Goal: Communication & Community: Answer question/provide support

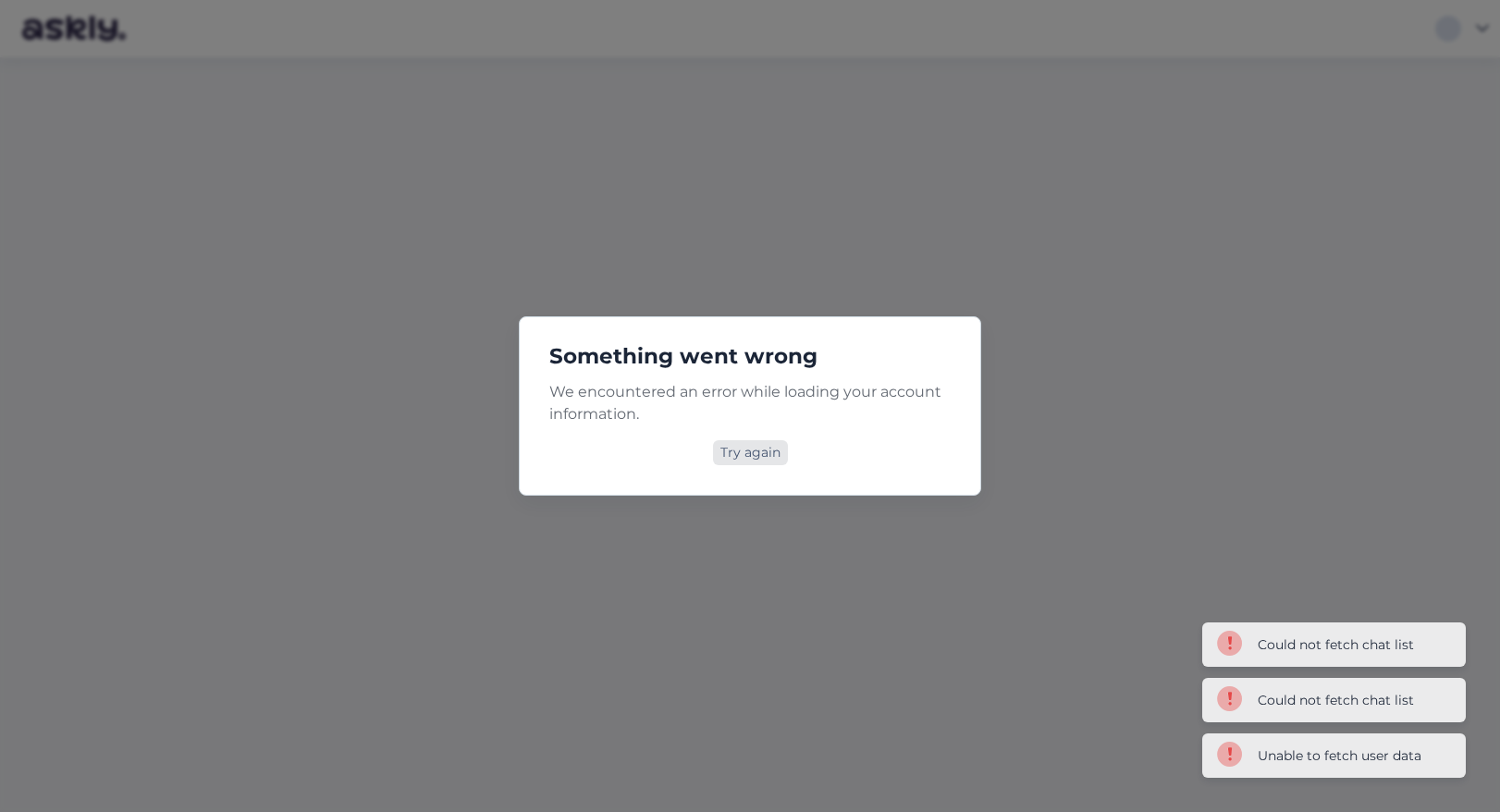
click at [749, 452] on div "Try again" at bounding box center [750, 452] width 75 height 25
click at [766, 460] on div "Try again" at bounding box center [750, 452] width 75 height 25
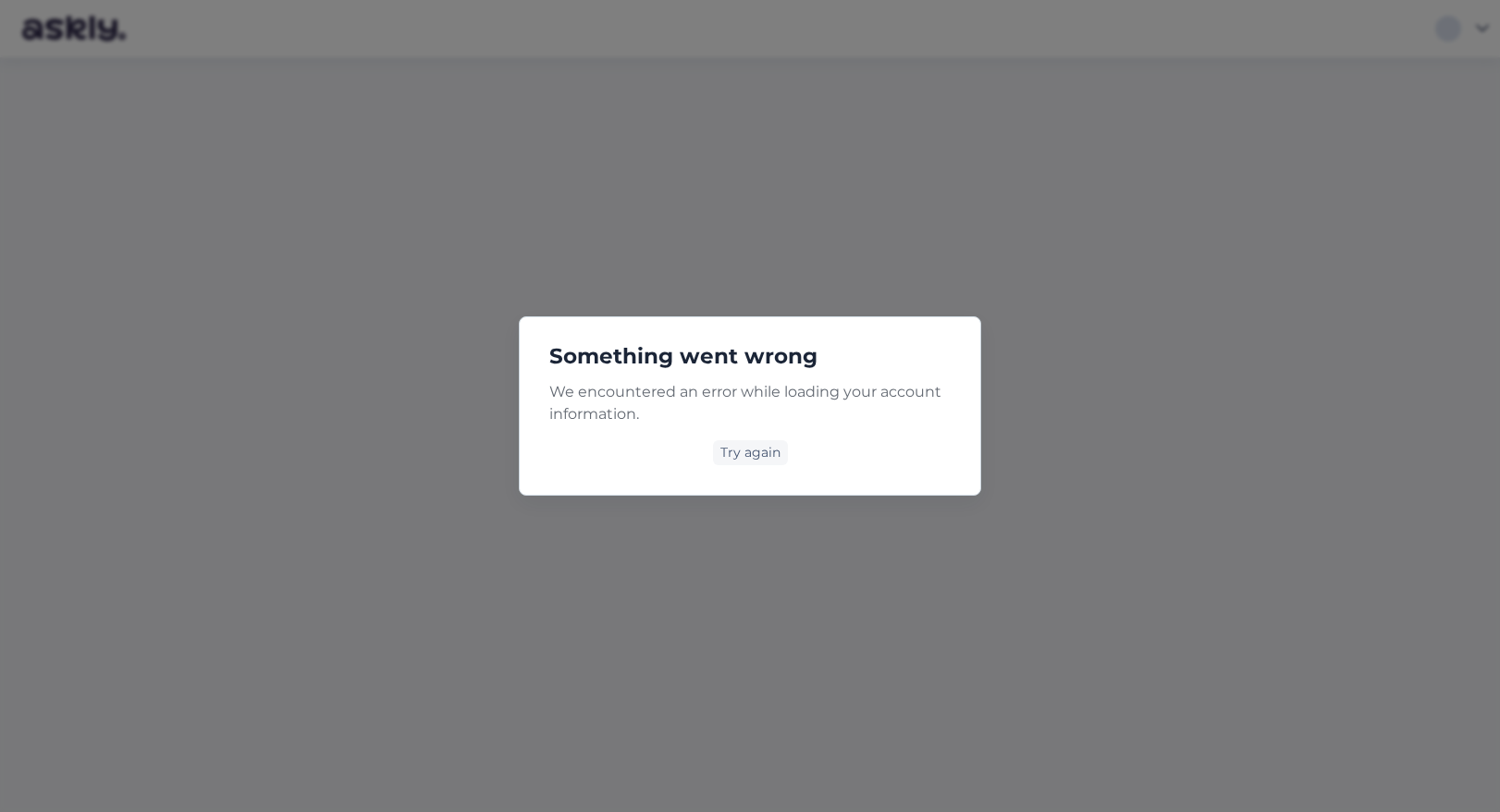
click at [759, 439] on div "We encountered an error while loading your account information. Try again" at bounding box center [750, 423] width 402 height 84
click at [760, 446] on div "Try again" at bounding box center [750, 452] width 75 height 25
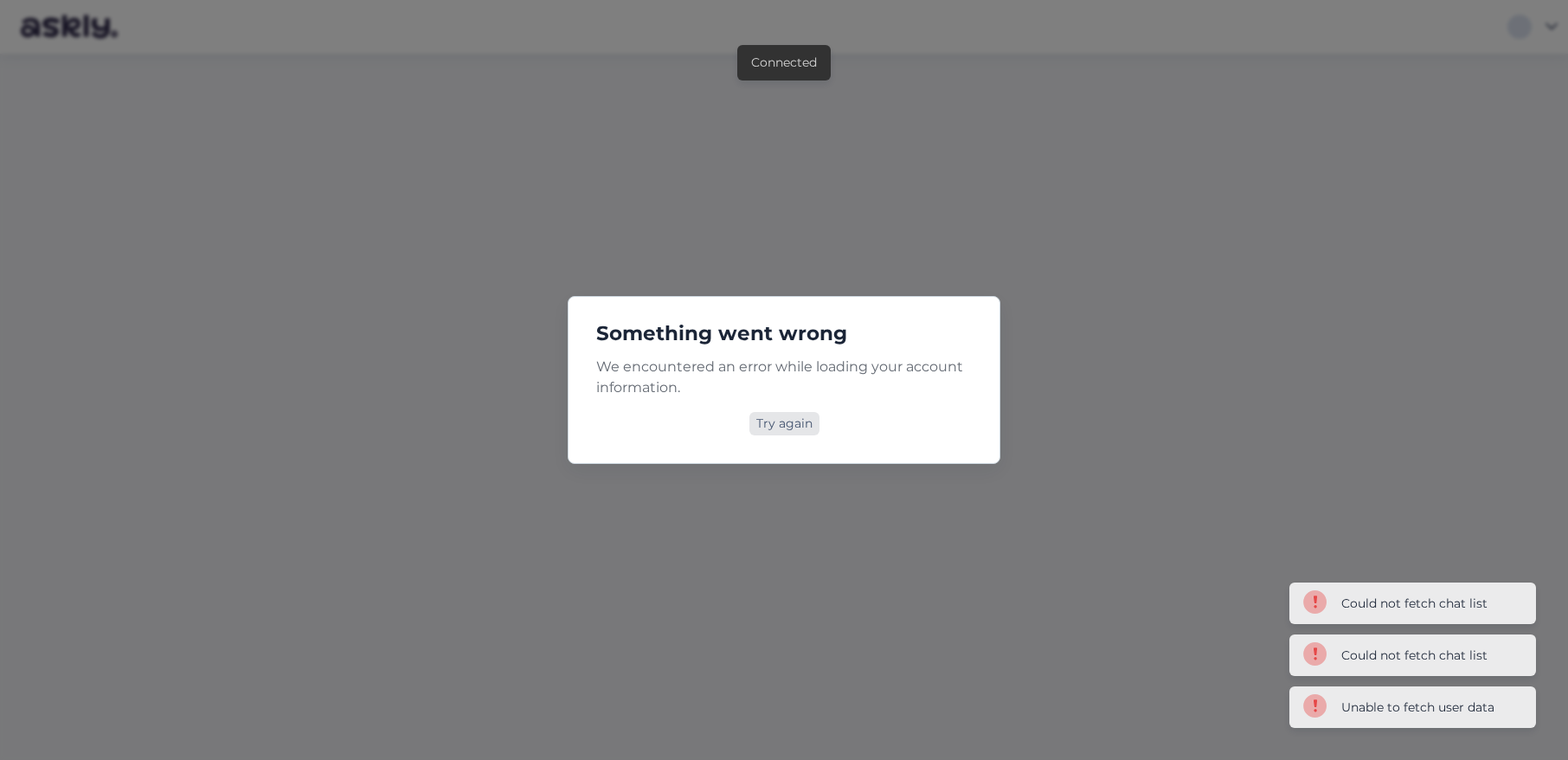
drag, startPoint x: 769, startPoint y: 443, endPoint x: 788, endPoint y: 427, distance: 24.8
click at [769, 443] on div "Something went wrong We encountered an error while loading your account informa…" at bounding box center [784, 379] width 433 height 168
click at [788, 427] on div "Try again" at bounding box center [785, 423] width 70 height 24
